Goal: Information Seeking & Learning: Learn about a topic

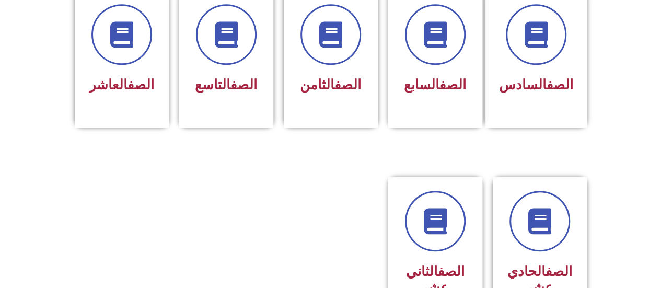
scroll to position [469, 0]
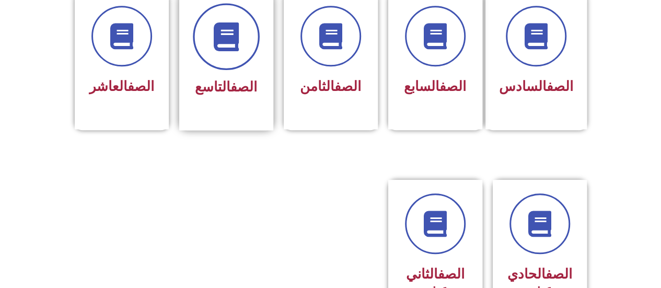
click at [223, 22] on icon at bounding box center [226, 36] width 29 height 29
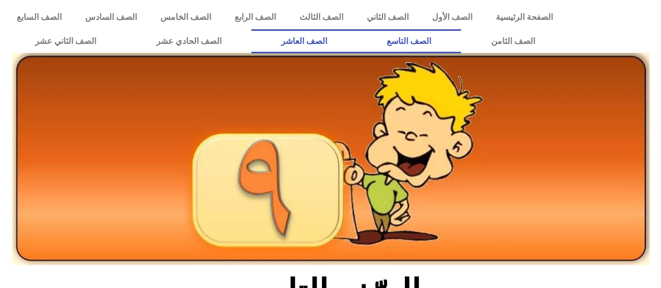
click at [357, 34] on link "الصف العاشر" at bounding box center [305, 41] width 106 height 24
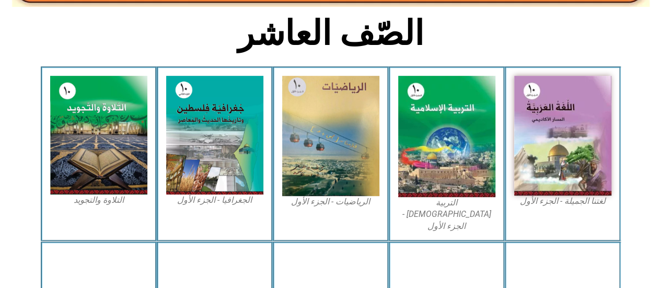
scroll to position [261, 0]
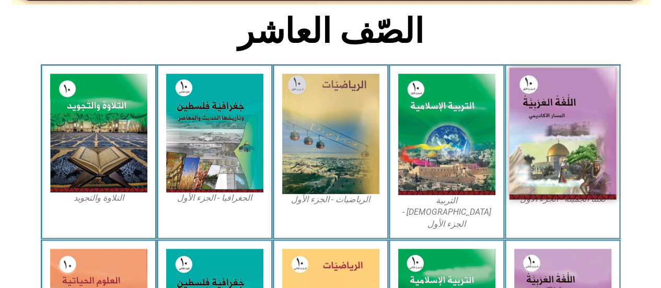
click at [542, 130] on img at bounding box center [562, 134] width 107 height 132
click at [544, 133] on img at bounding box center [562, 134] width 107 height 132
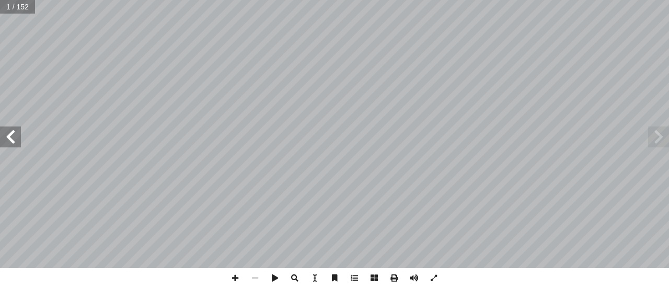
click at [662, 140] on span at bounding box center [658, 137] width 21 height 21
click at [16, 140] on span at bounding box center [10, 137] width 21 height 21
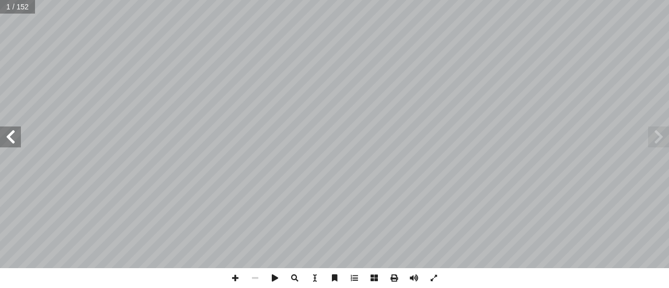
click at [16, 140] on span at bounding box center [10, 137] width 21 height 21
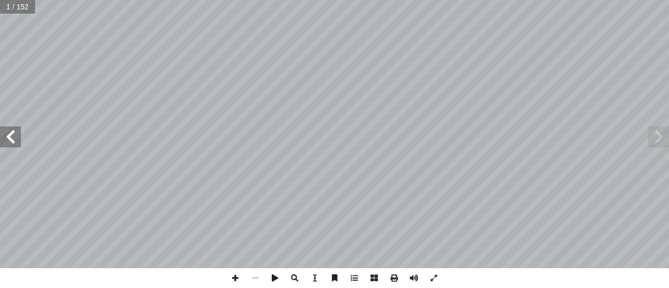
click at [16, 140] on span at bounding box center [10, 137] width 21 height 21
click at [654, 137] on span at bounding box center [658, 137] width 21 height 21
click at [668, 143] on span at bounding box center [658, 137] width 21 height 21
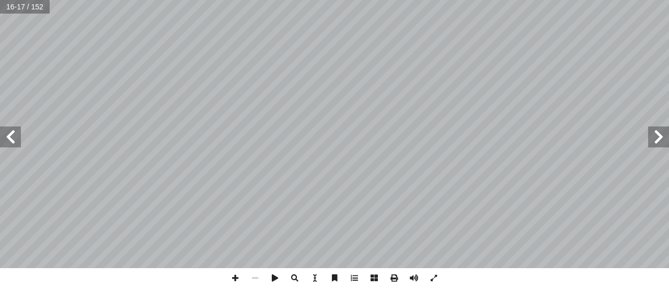
click at [668, 143] on span at bounding box center [658, 137] width 21 height 21
click at [18, 145] on span at bounding box center [10, 137] width 21 height 21
click at [7, 141] on span at bounding box center [10, 137] width 21 height 21
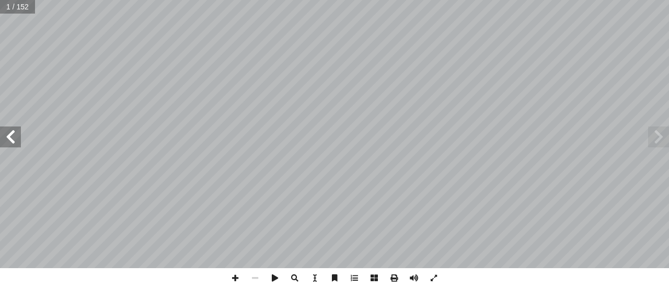
click at [7, 141] on span at bounding box center [10, 137] width 21 height 21
click at [659, 147] on span at bounding box center [658, 137] width 21 height 21
click at [8, 143] on span at bounding box center [10, 137] width 21 height 21
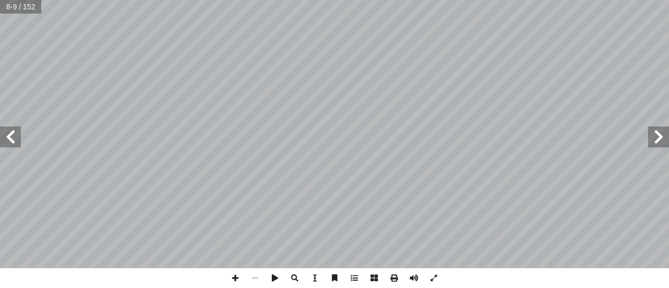
click at [8, 143] on span at bounding box center [10, 137] width 21 height 21
